Goal: Information Seeking & Learning: Learn about a topic

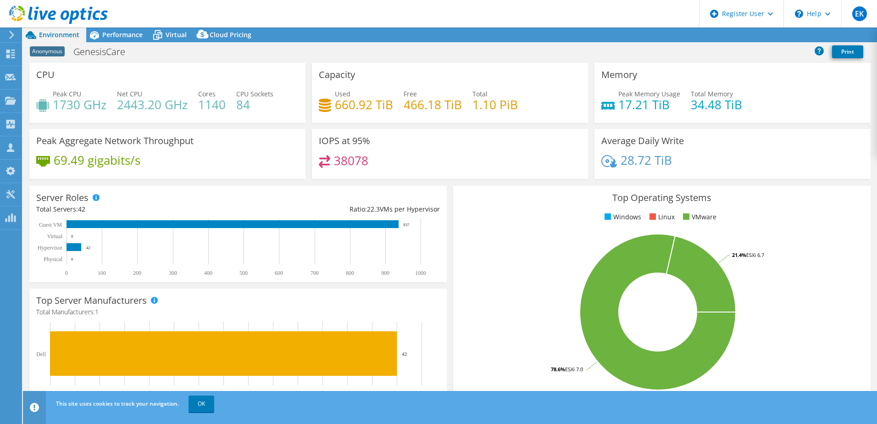
select select "USD"
click at [121, 38] on span "Performance" at bounding box center [122, 34] width 40 height 9
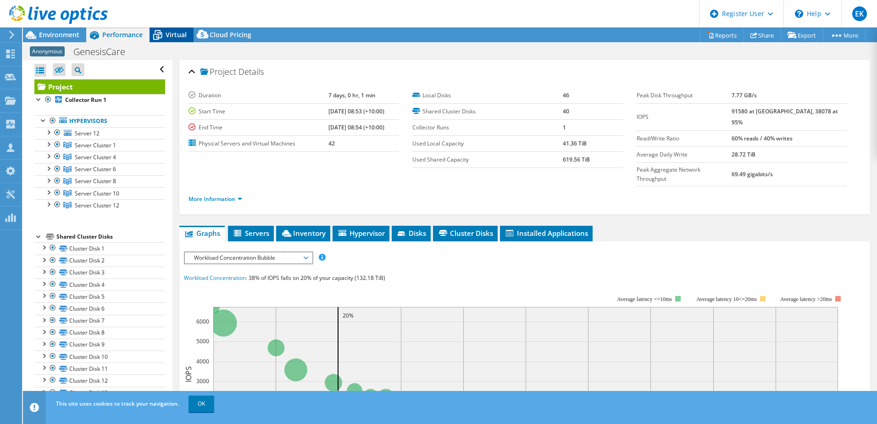
click at [173, 35] on span "Virtual" at bounding box center [176, 34] width 21 height 9
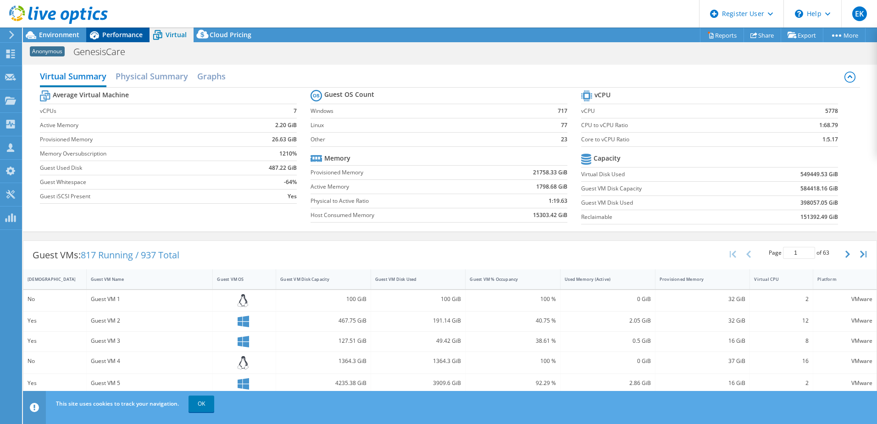
drag, startPoint x: 116, startPoint y: 35, endPoint x: 102, endPoint y: 35, distance: 14.2
click at [116, 35] on span "Performance" at bounding box center [122, 34] width 40 height 9
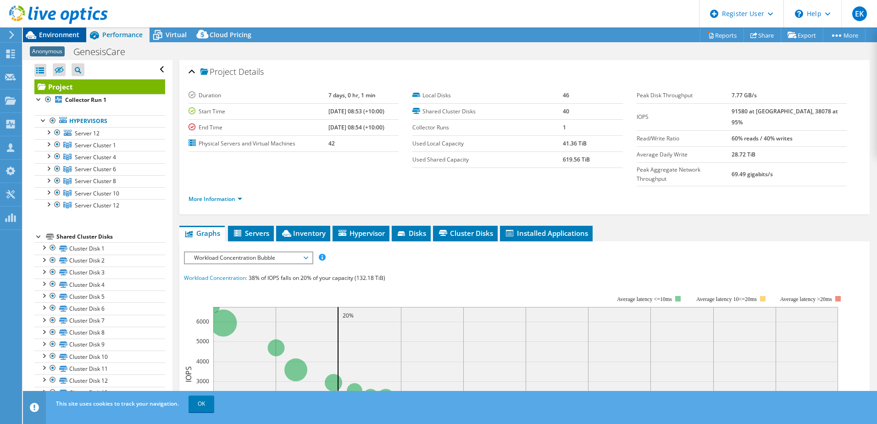
click at [55, 35] on span "Environment" at bounding box center [59, 34] width 40 height 9
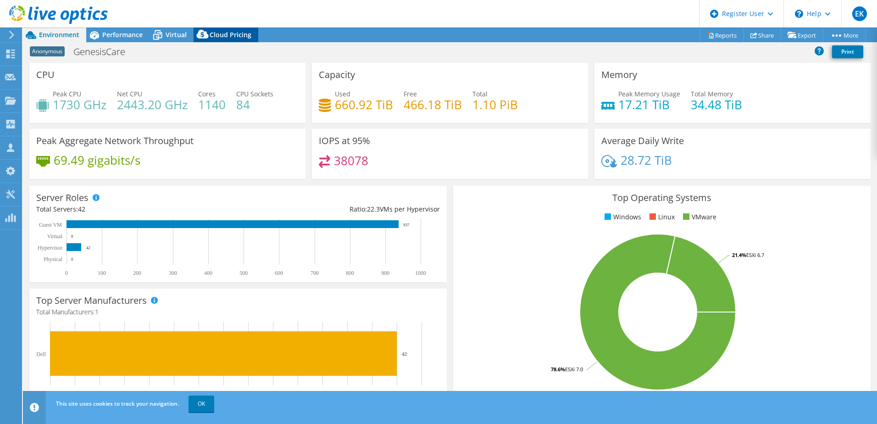
click at [222, 33] on span "Cloud Pricing" at bounding box center [231, 34] width 42 height 9
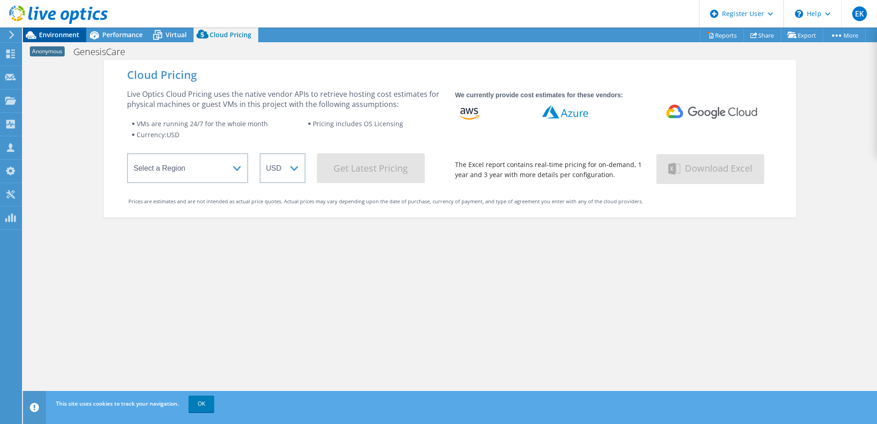
click at [39, 35] on span "Environment" at bounding box center [59, 34] width 40 height 9
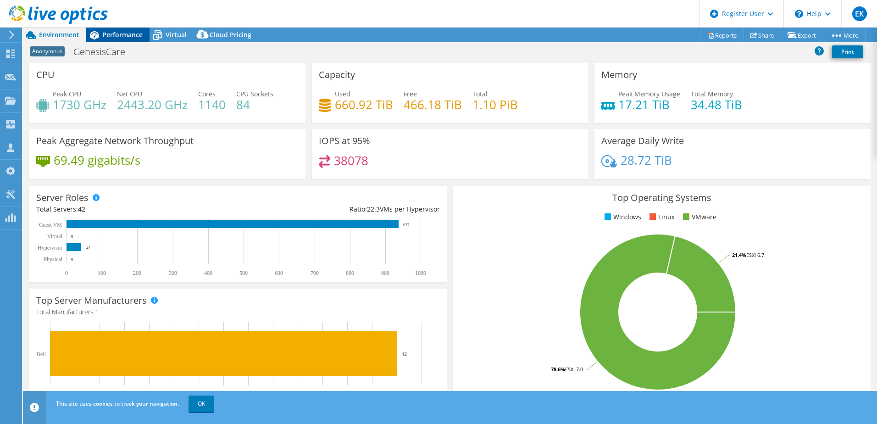
click at [109, 33] on span "Performance" at bounding box center [122, 34] width 40 height 9
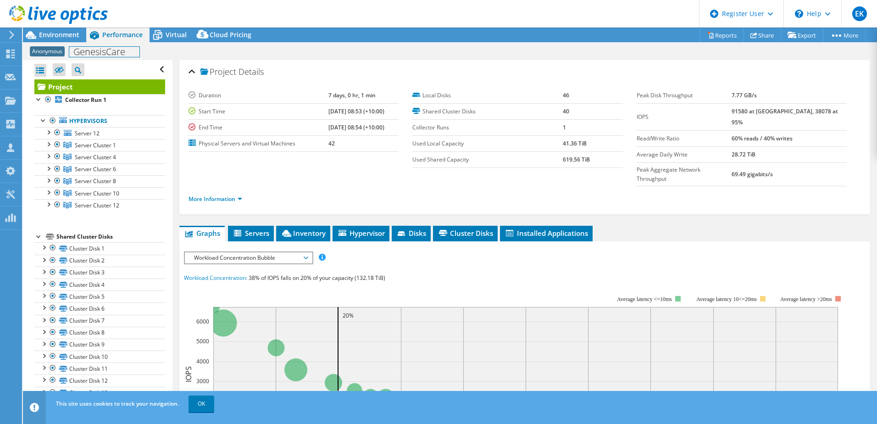
click at [108, 48] on h1 "GenesisCare" at bounding box center [104, 52] width 70 height 10
click at [49, 33] on span "Environment" at bounding box center [59, 34] width 40 height 9
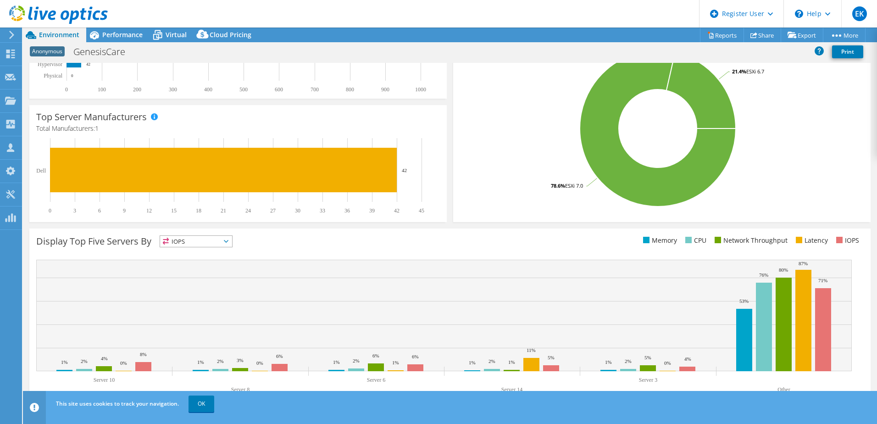
scroll to position [189, 0]
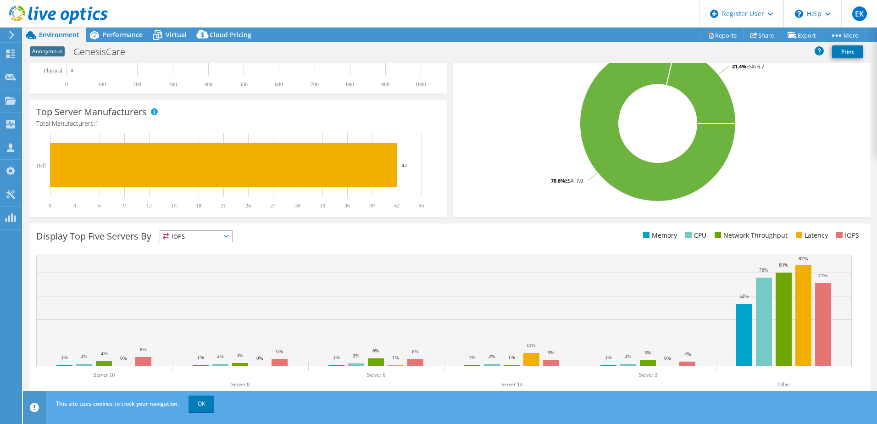
click at [227, 235] on icon at bounding box center [226, 236] width 5 height 3
click at [309, 244] on div "Display Top Five Servers By IOPS IOPS" at bounding box center [243, 237] width 414 height 15
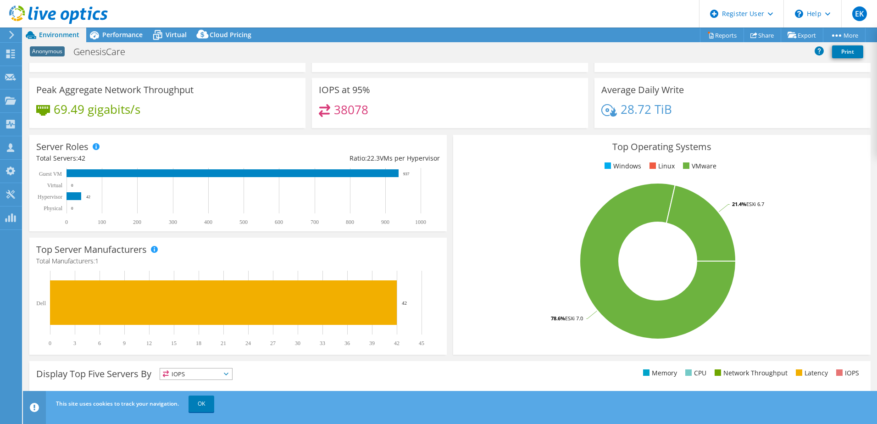
scroll to position [0, 0]
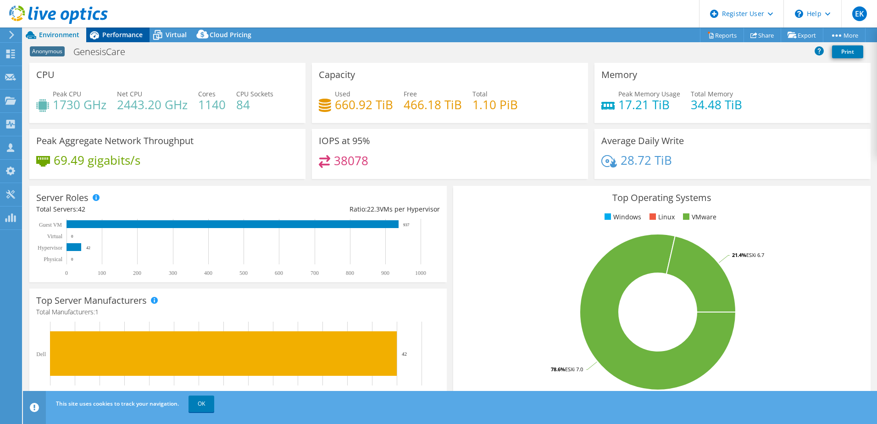
click at [126, 36] on span "Performance" at bounding box center [122, 34] width 40 height 9
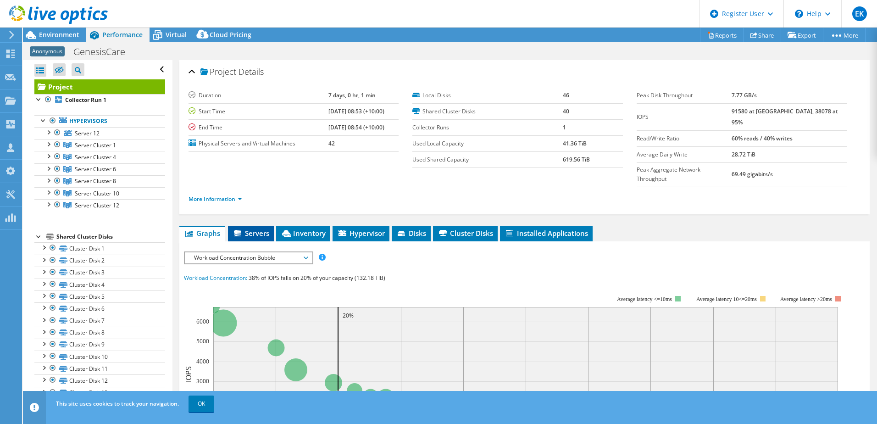
click at [251, 229] on span "Servers" at bounding box center [251, 233] width 37 height 9
